Goal: Navigation & Orientation: Find specific page/section

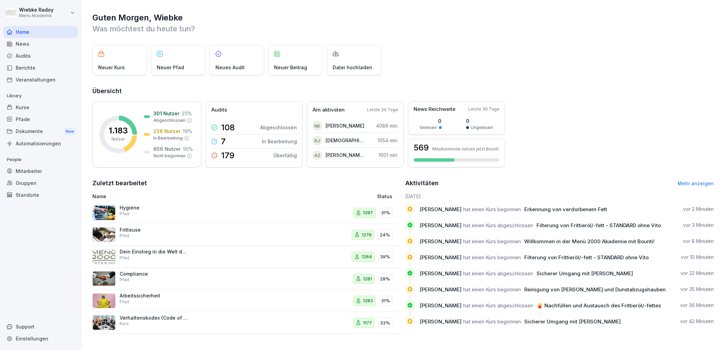
click at [46, 57] on div "Audits" at bounding box center [40, 56] width 74 height 12
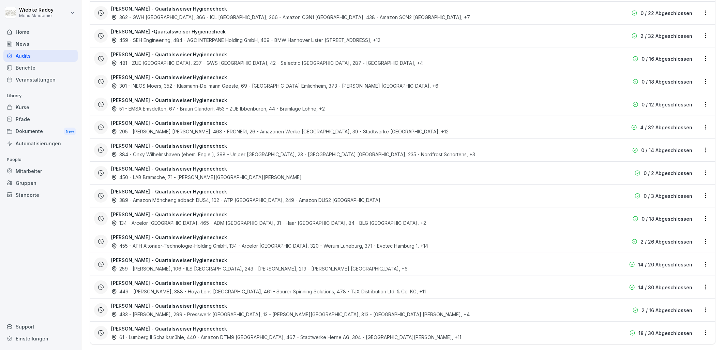
scroll to position [568, 0]
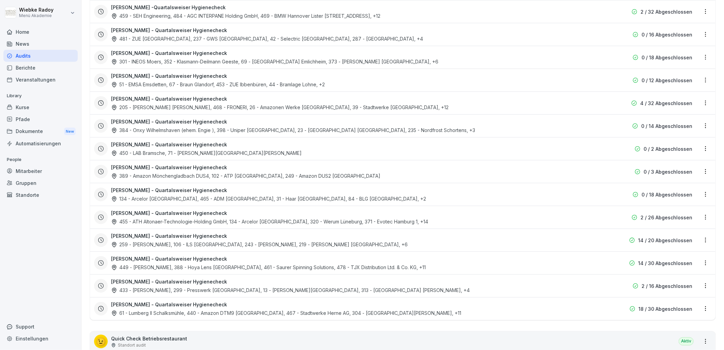
click at [154, 244] on div "259 - [PERSON_NAME], 106 - ILS [GEOGRAPHIC_DATA], 243 - [PERSON_NAME], 219 - [P…" at bounding box center [259, 244] width 296 height 7
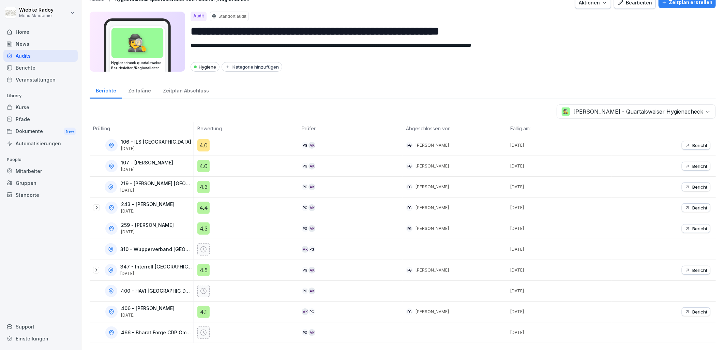
click at [202, 139] on div "4.0" at bounding box center [203, 145] width 12 height 12
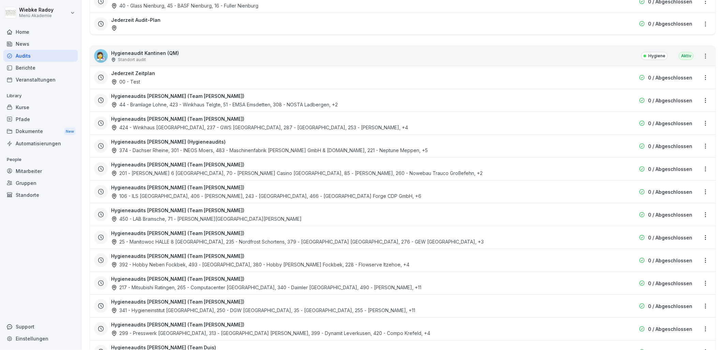
scroll to position [984, 0]
click at [112, 193] on icon at bounding box center [114, 195] width 6 height 6
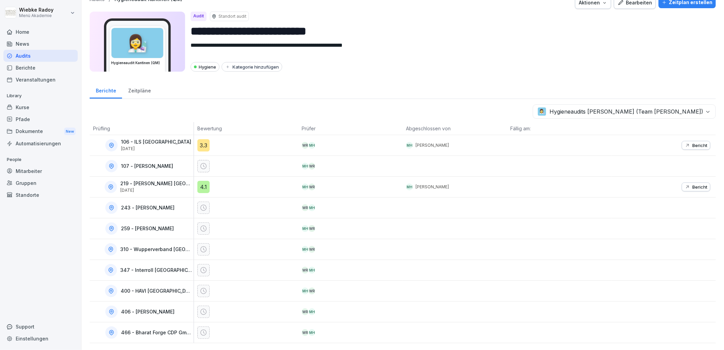
click at [202, 140] on div "3.3" at bounding box center [203, 145] width 12 height 12
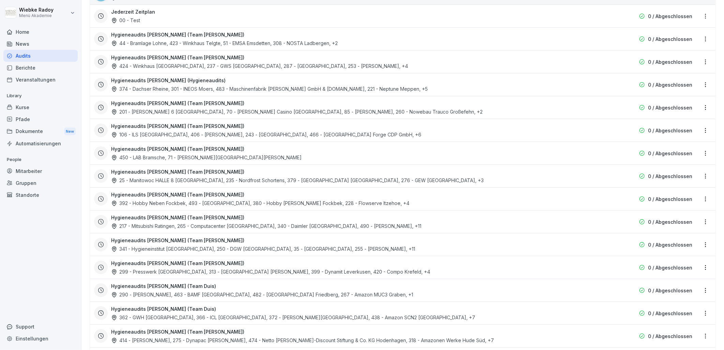
scroll to position [1060, 0]
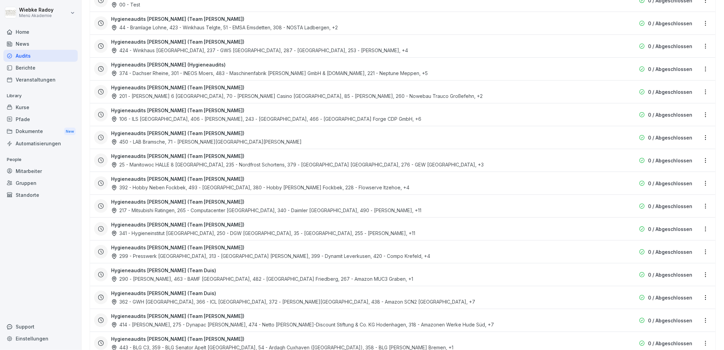
click at [187, 156] on h3 "Hygieneaudits [PERSON_NAME] (Team [PERSON_NAME])" at bounding box center [177, 155] width 133 height 7
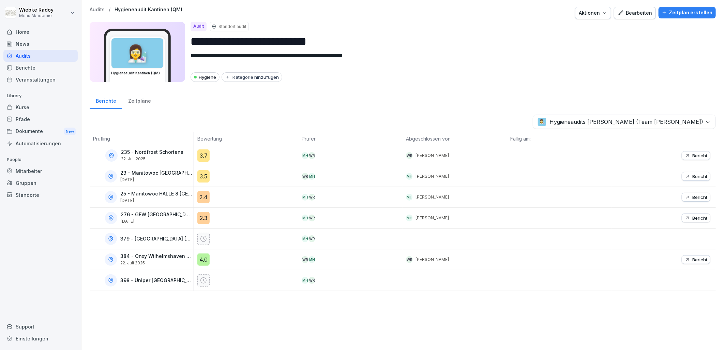
click at [200, 194] on div "2.4" at bounding box center [203, 197] width 12 height 12
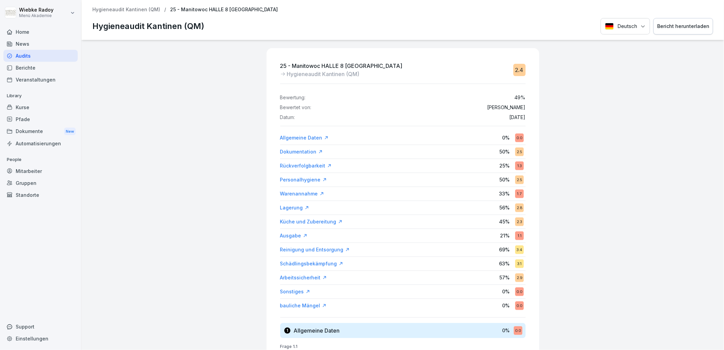
drag, startPoint x: 37, startPoint y: 106, endPoint x: 42, endPoint y: 107, distance: 5.5
click at [37, 106] on div "Kurse" at bounding box center [40, 107] width 74 height 12
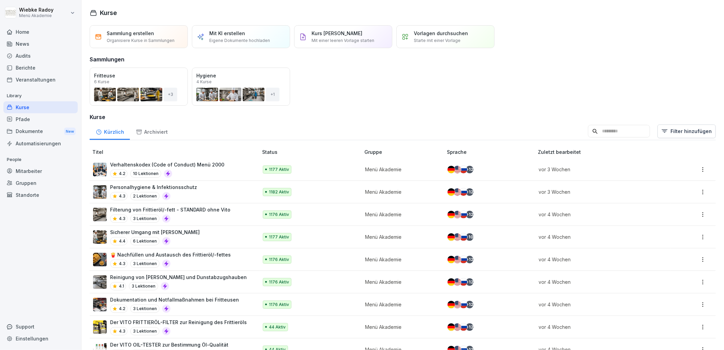
click at [53, 165] on div "Mitarbeiter" at bounding box center [40, 171] width 74 height 12
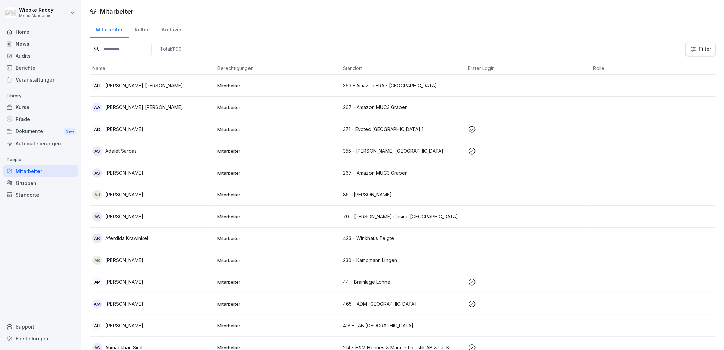
click at [44, 182] on div "Gruppen" at bounding box center [40, 183] width 74 height 12
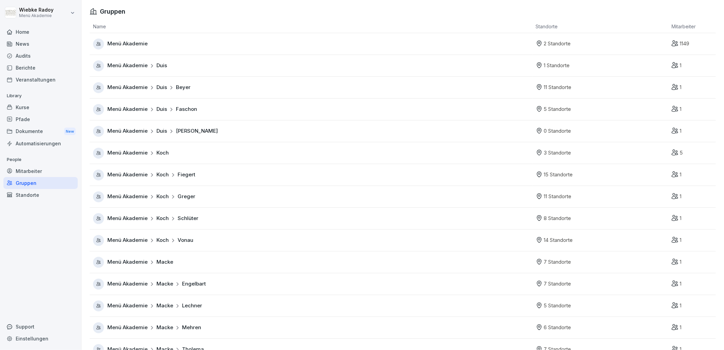
click at [48, 193] on div "Standorte" at bounding box center [40, 195] width 74 height 12
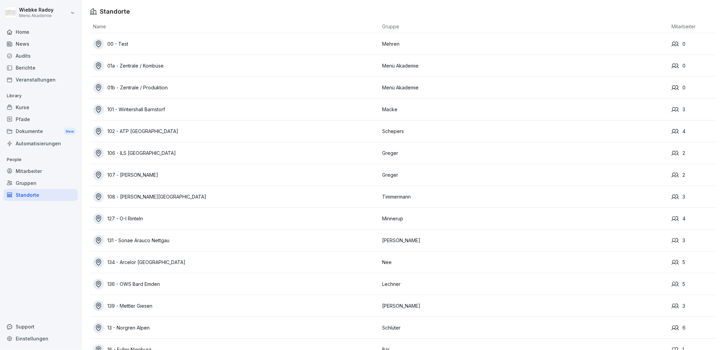
scroll to position [2816, 0]
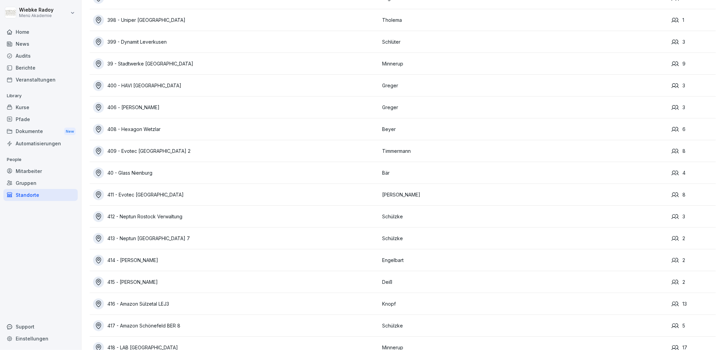
click at [679, 171] on div "4" at bounding box center [693, 172] width 44 height 7
click at [671, 172] on icon at bounding box center [674, 172] width 7 height 7
drag, startPoint x: 671, startPoint y: 172, endPoint x: 441, endPoint y: 161, distance: 230.0
click at [209, 167] on div "40 - Glass Nienburg" at bounding box center [236, 172] width 286 height 11
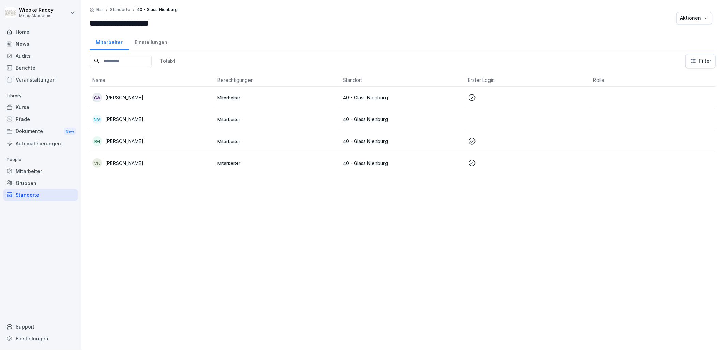
click at [64, 172] on div "Mitarbeiter" at bounding box center [40, 171] width 74 height 12
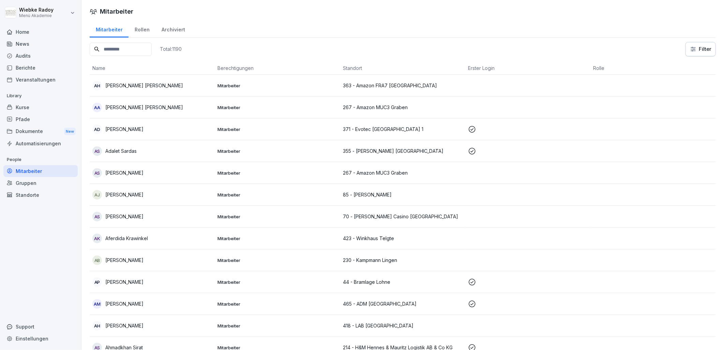
click at [117, 48] on input at bounding box center [121, 49] width 62 height 13
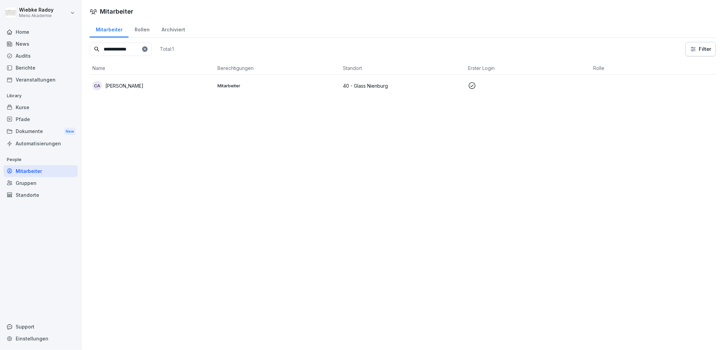
type input "**********"
click at [165, 86] on div "CA [PERSON_NAME]" at bounding box center [152, 86] width 120 height 10
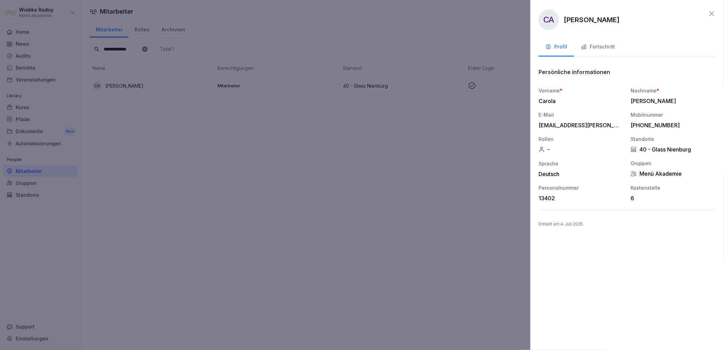
click at [600, 48] on div "Fortschritt" at bounding box center [598, 47] width 34 height 8
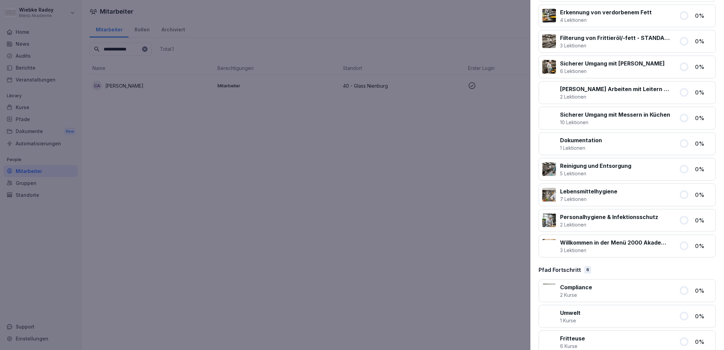
scroll to position [355, 0]
